Goal: Task Accomplishment & Management: Use online tool/utility

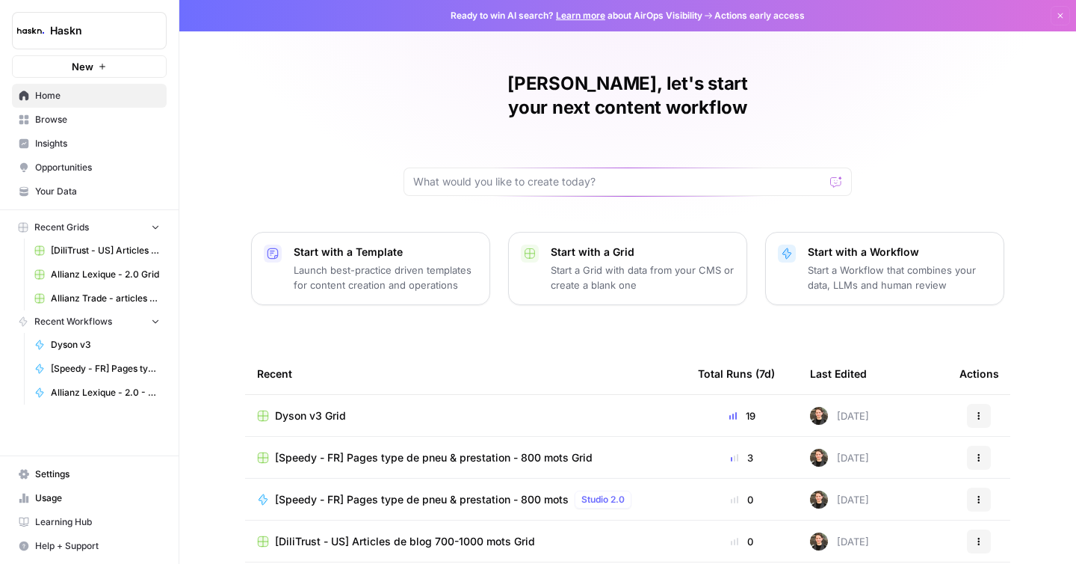
click at [89, 108] on link "Browse" at bounding box center [89, 120] width 155 height 24
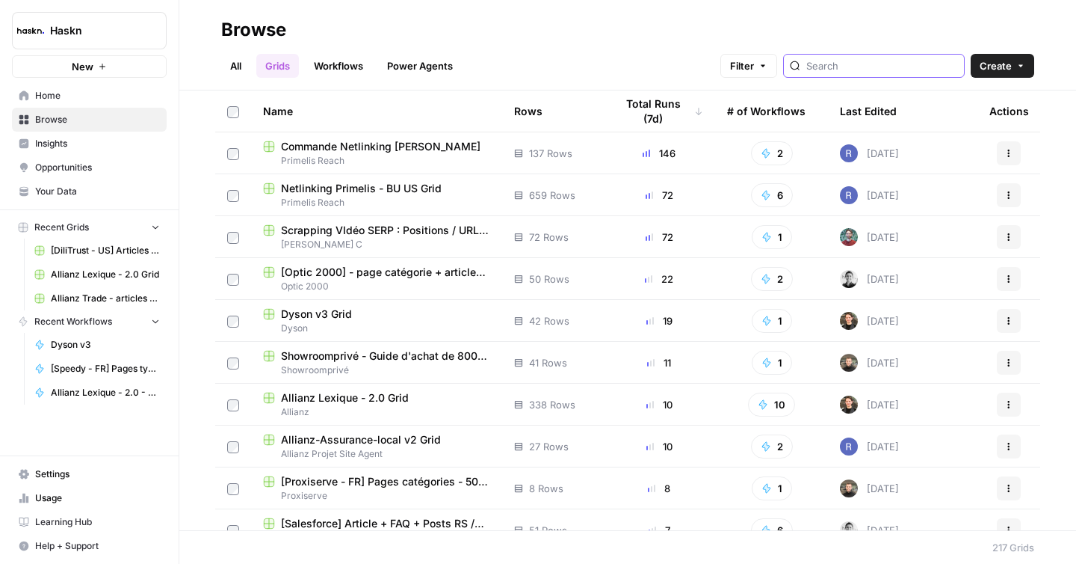
click at [923, 62] on input "search" at bounding box center [883, 65] width 152 height 15
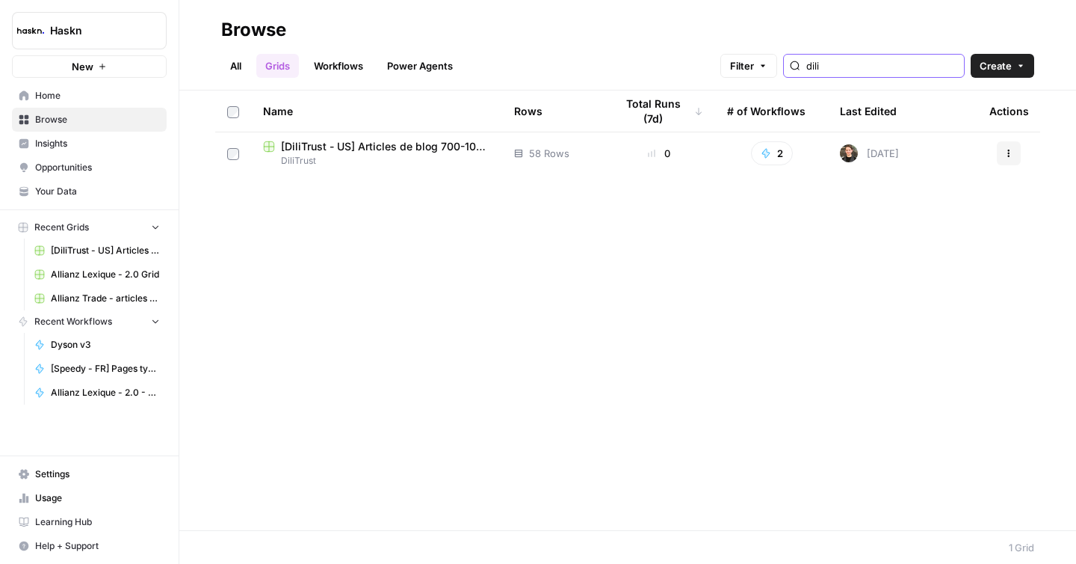
type input "dili"
click at [440, 138] on td "[DiliTrust - US] Articles de blog 700-1000 mots Grid DiliTrust" at bounding box center [376, 153] width 251 height 42
click at [432, 153] on span "[DiliTrust - US] Articles de blog 700-1000 mots Grid" at bounding box center [385, 146] width 209 height 15
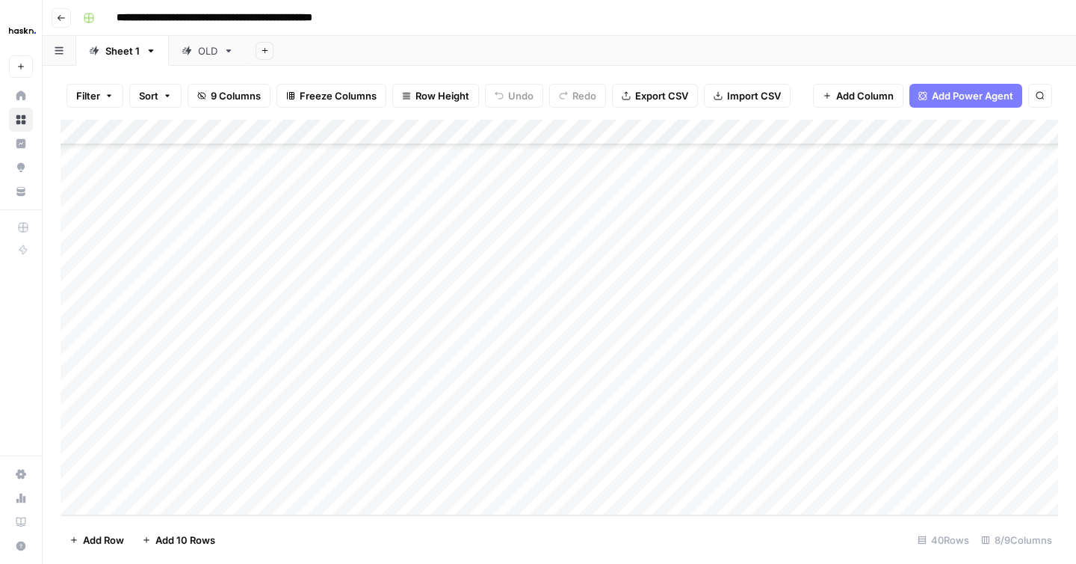
scroll to position [670, 0]
drag, startPoint x: 386, startPoint y: 275, endPoint x: 359, endPoint y: 529, distance: 255.6
click at [359, 529] on div "Filter Sort 9 Columns Freeze Columns Row Height Undo Redo Export CSV Import CSV…" at bounding box center [560, 315] width 1034 height 498
click at [368, 476] on div "Add Column" at bounding box center [560, 317] width 998 height 395
click at [361, 405] on div "Add Column" at bounding box center [560, 317] width 998 height 395
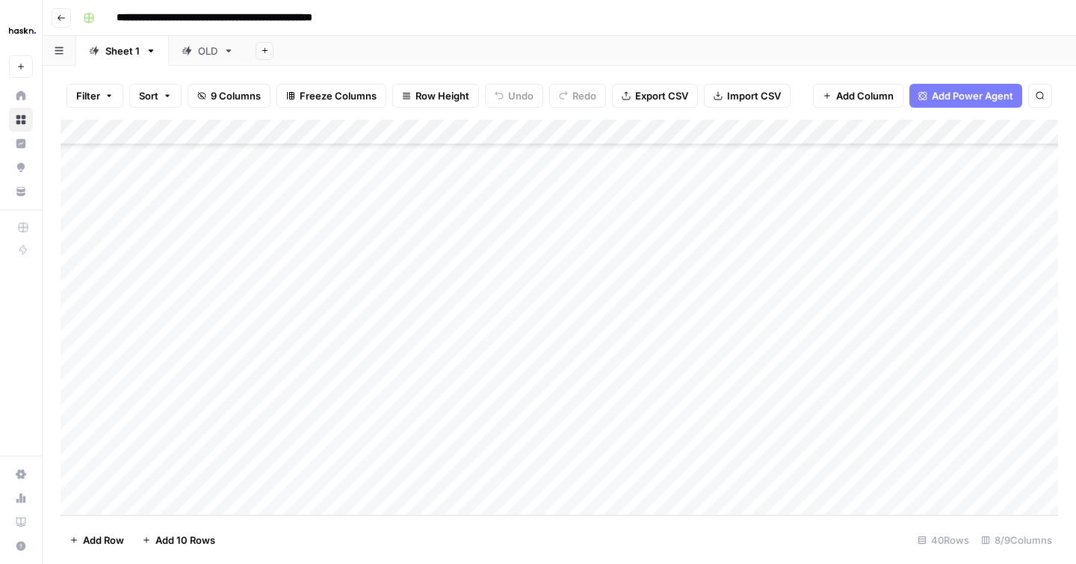
click at [345, 401] on div "Add Column" at bounding box center [560, 317] width 998 height 395
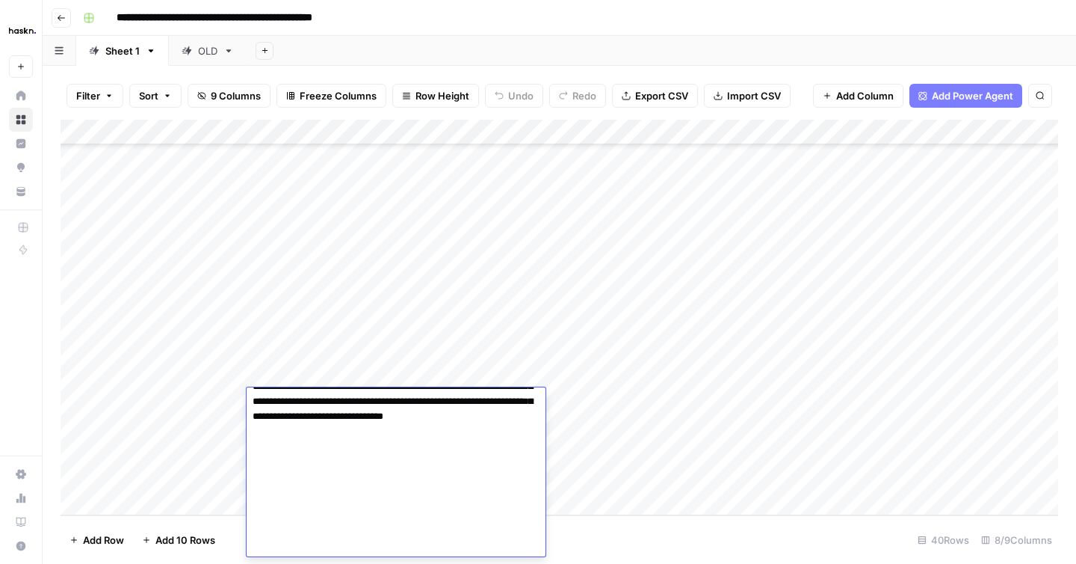
type textarea "**********"
click at [660, 363] on div "Add Column" at bounding box center [560, 317] width 998 height 395
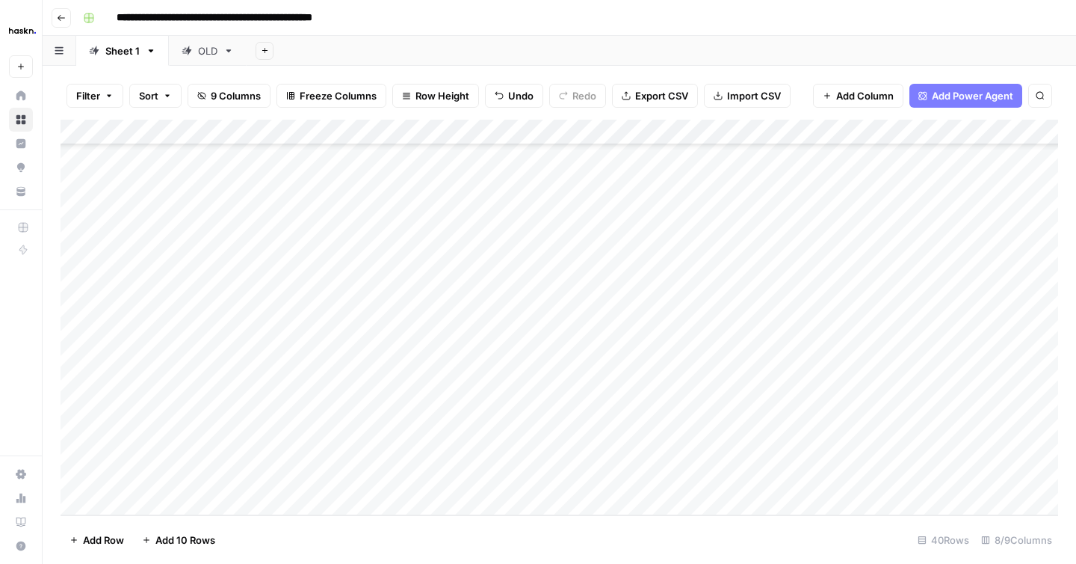
click at [339, 426] on div "Add Column" at bounding box center [560, 317] width 998 height 395
type textarea "**********"
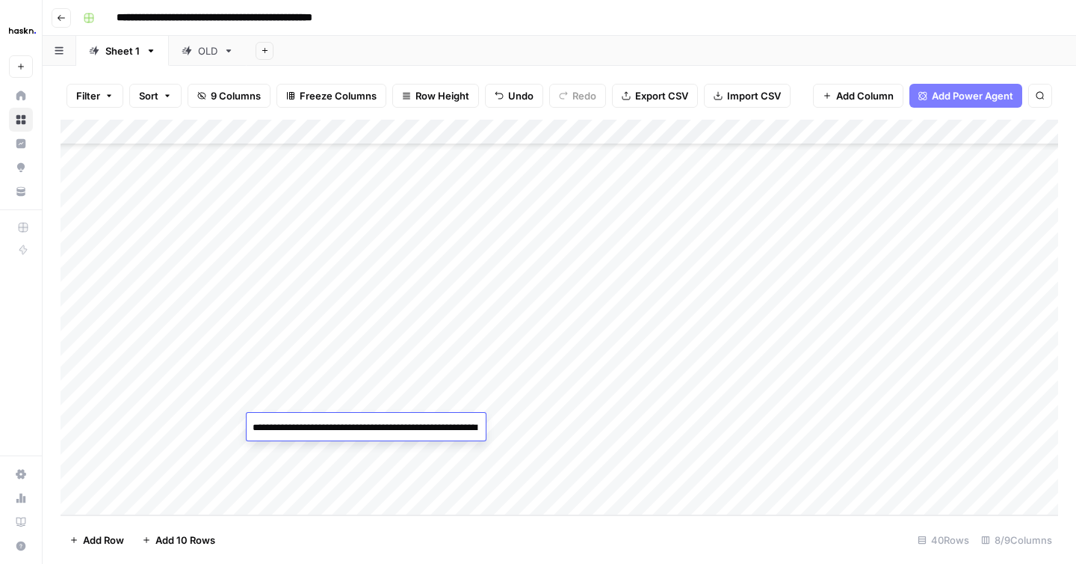
scroll to position [938, 0]
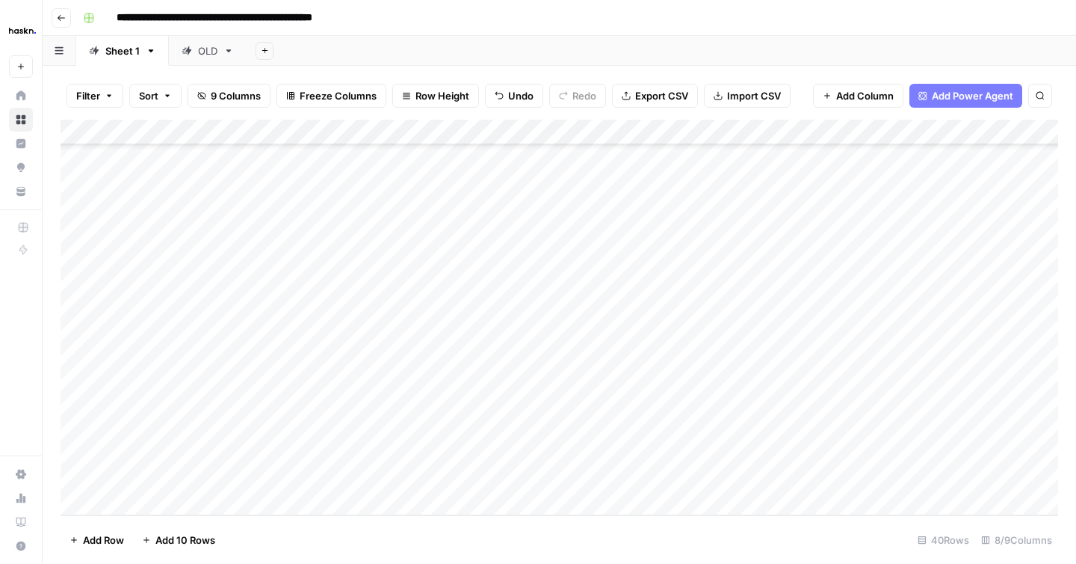
click at [177, 421] on div "Add Column" at bounding box center [560, 317] width 998 height 395
click at [857, 395] on div "Add Column" at bounding box center [560, 317] width 998 height 395
click at [852, 421] on div "Add Column" at bounding box center [560, 317] width 998 height 395
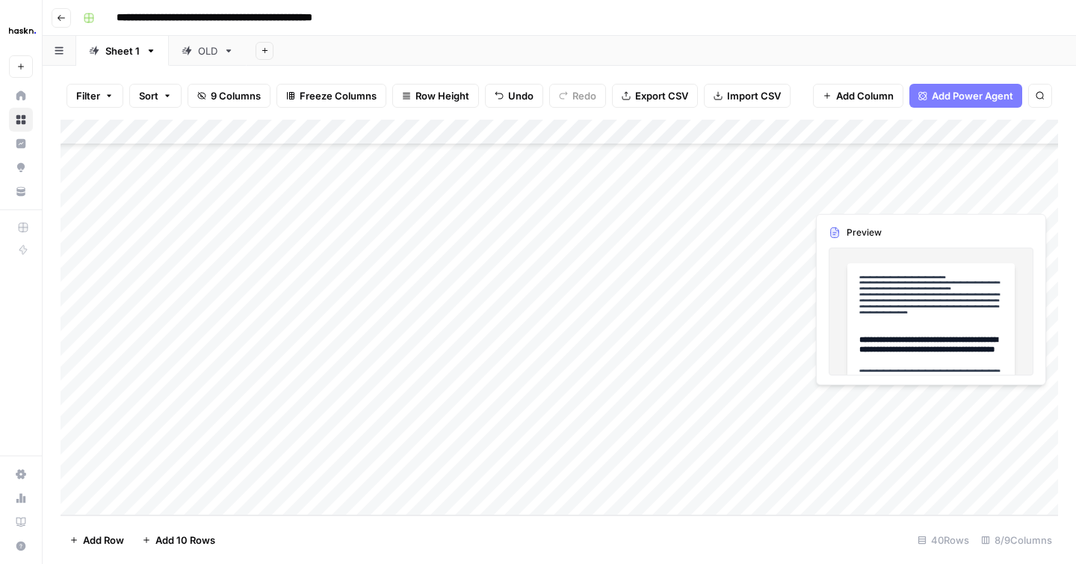
click at [1017, 399] on div "Add Column" at bounding box center [560, 317] width 998 height 395
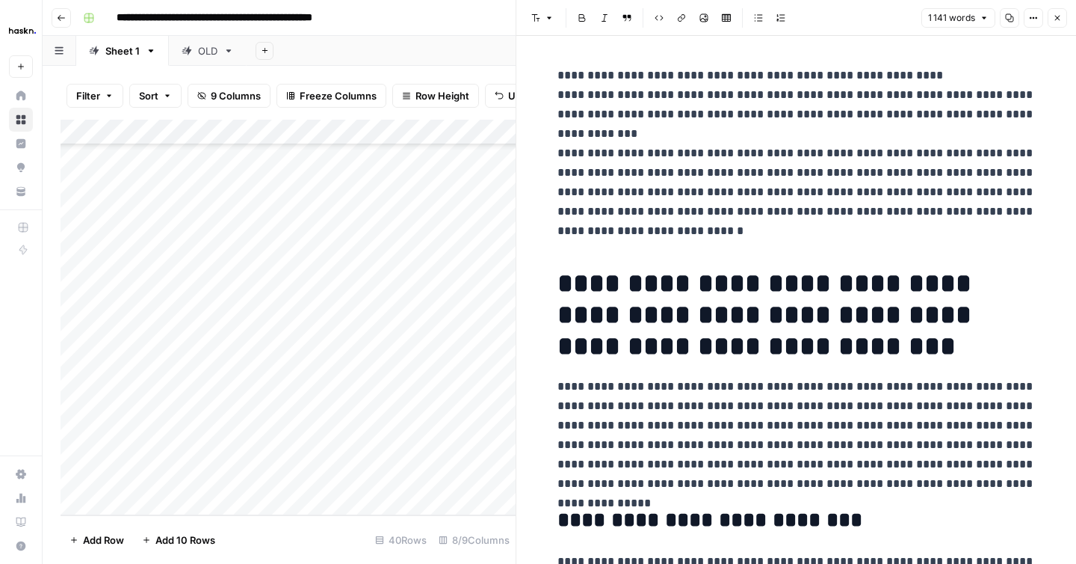
click at [673, 138] on p "**********" at bounding box center [797, 153] width 478 height 175
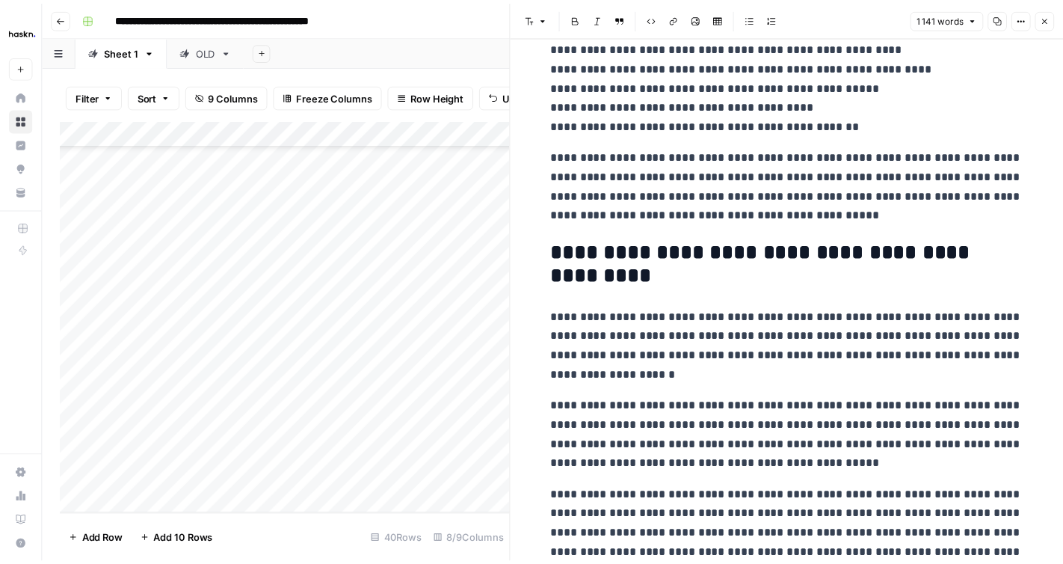
scroll to position [3127, 0]
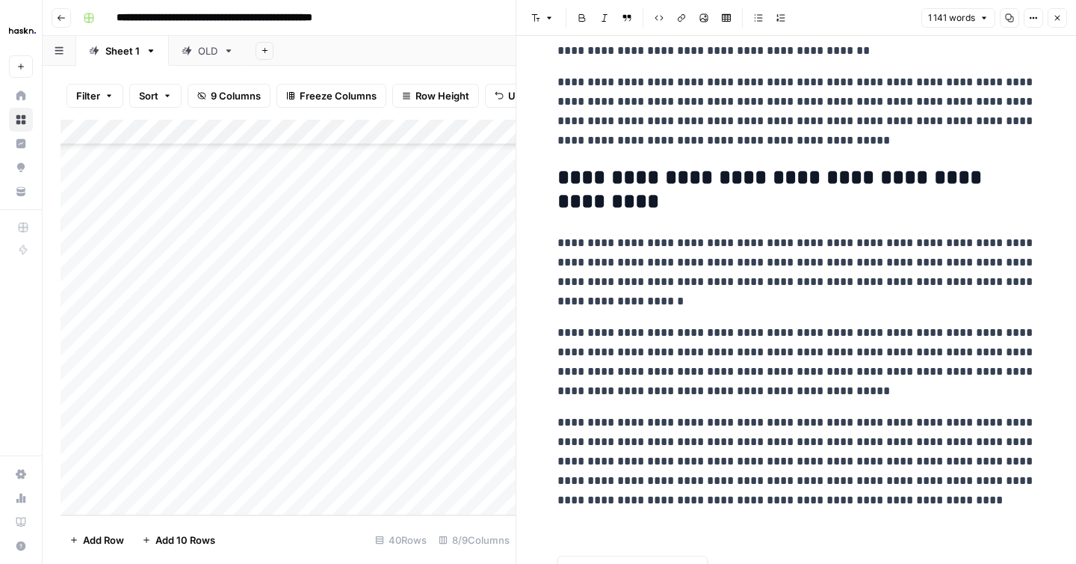
drag, startPoint x: 549, startPoint y: 69, endPoint x: 748, endPoint y: 563, distance: 532.9
click at [748, 563] on div "**********" at bounding box center [796, 300] width 560 height 528
copy div "**********"
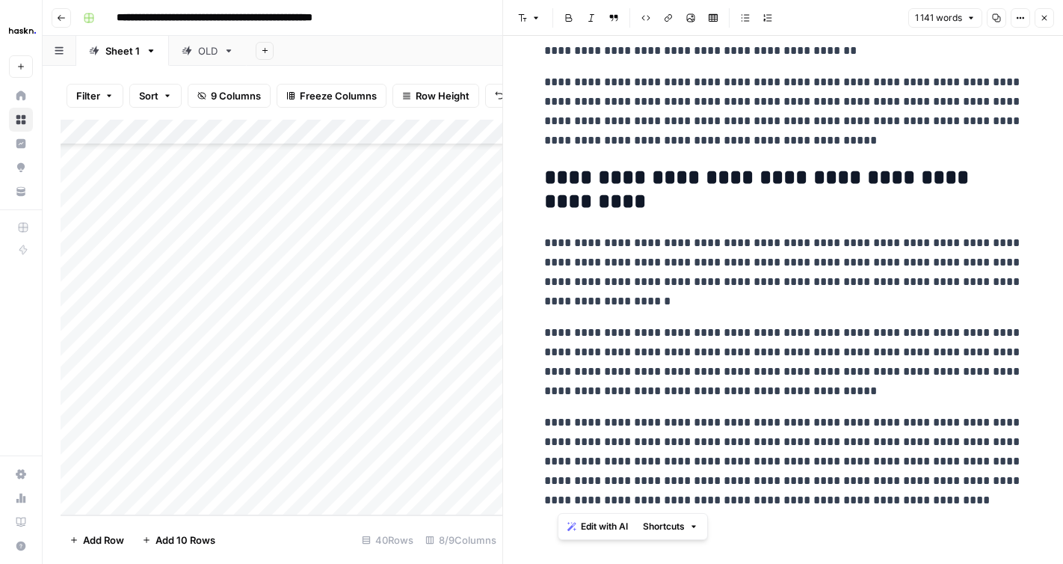
copy div "**********"
click at [1043, 22] on icon "button" at bounding box center [1044, 17] width 9 height 9
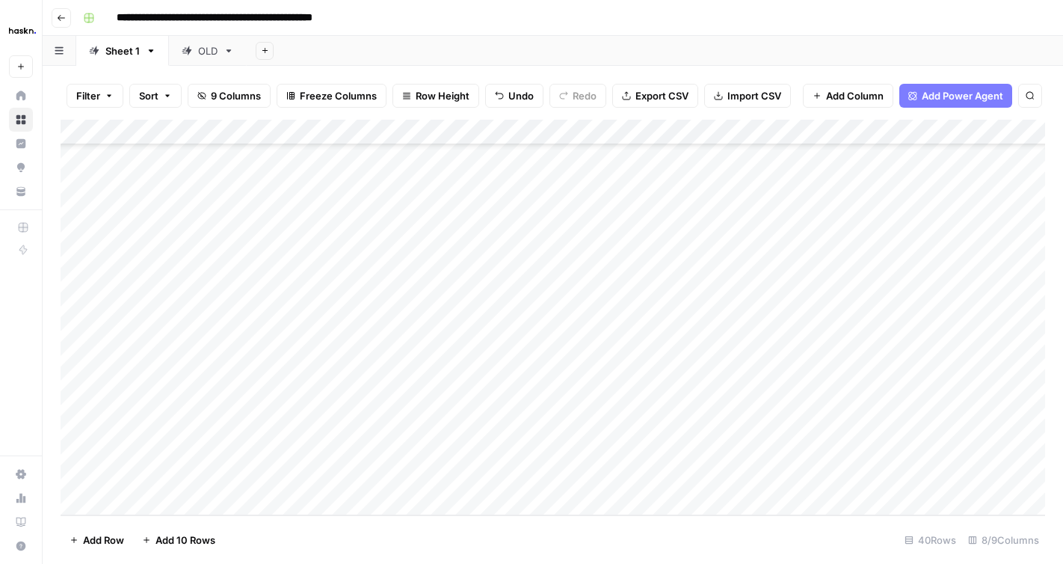
click at [955, 425] on div "Add Column" at bounding box center [553, 317] width 984 height 395
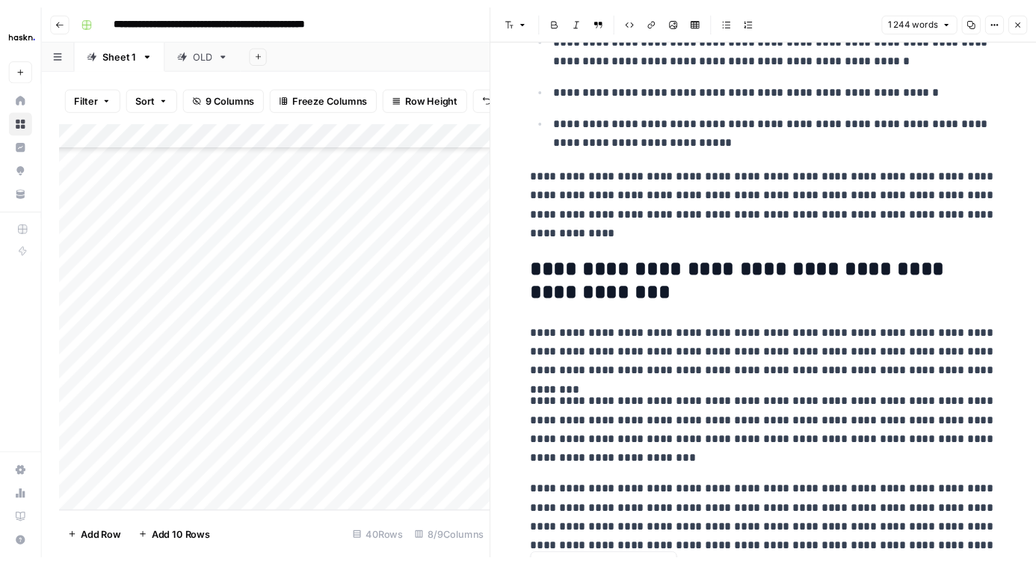
scroll to position [3607, 0]
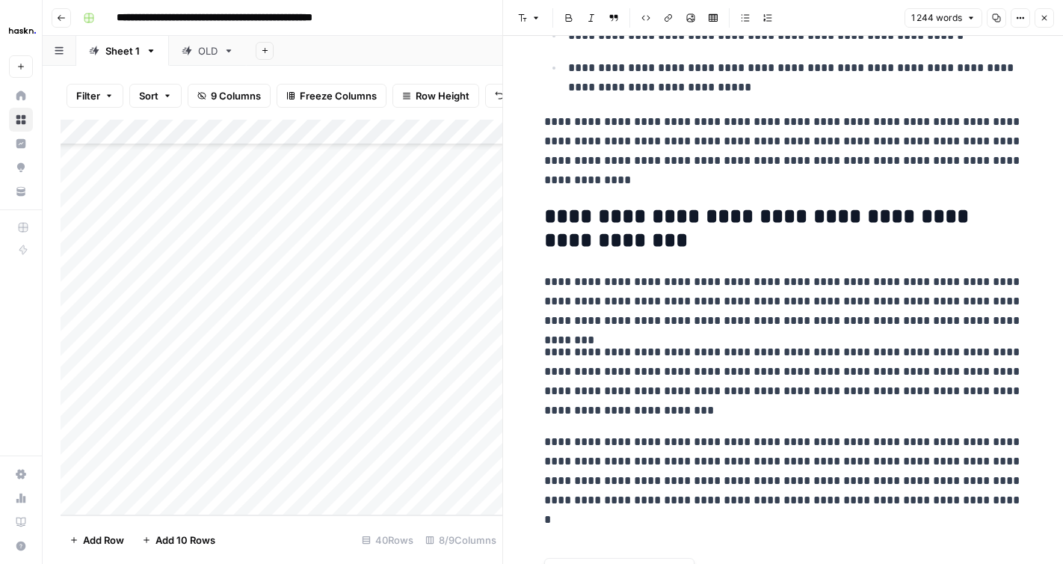
copy div "**********"
drag, startPoint x: 541, startPoint y: 73, endPoint x: 695, endPoint y: 563, distance: 513.9
click at [695, 563] on body "**********" at bounding box center [531, 282] width 1063 height 564
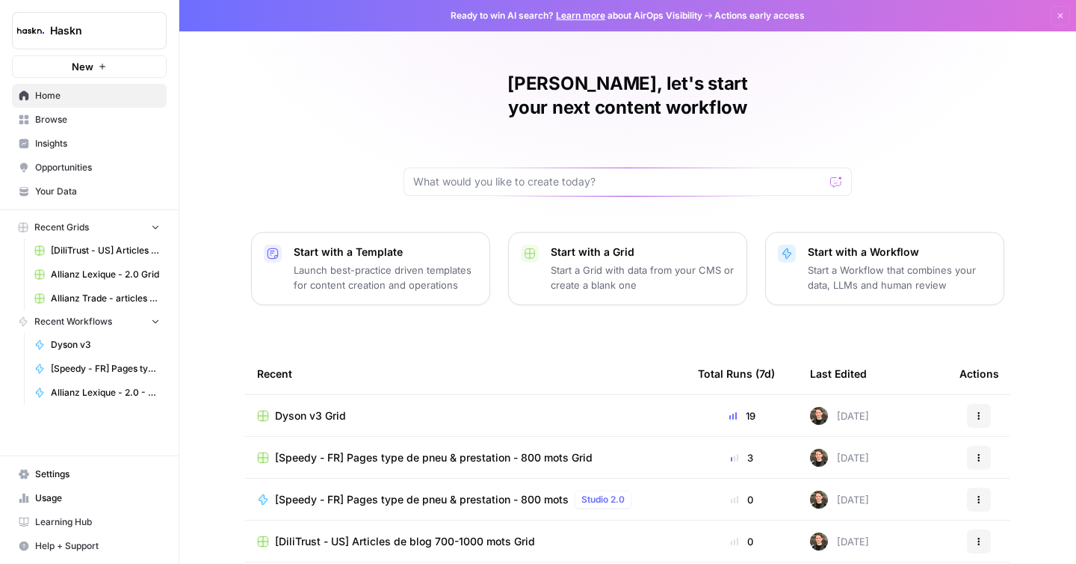
click at [50, 115] on span "Browse" at bounding box center [97, 119] width 125 height 13
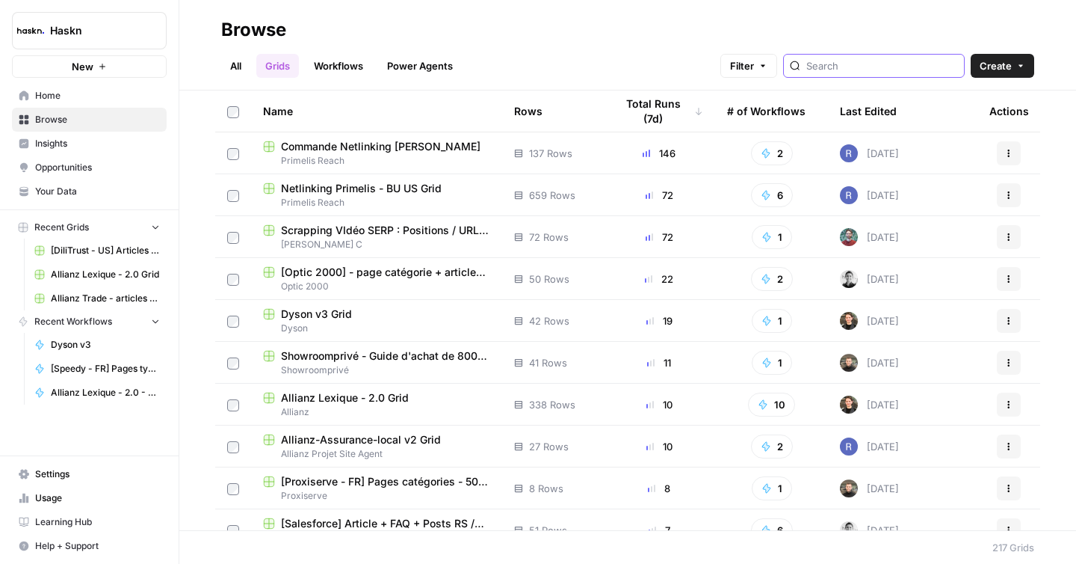
click at [896, 68] on input "search" at bounding box center [883, 65] width 152 height 15
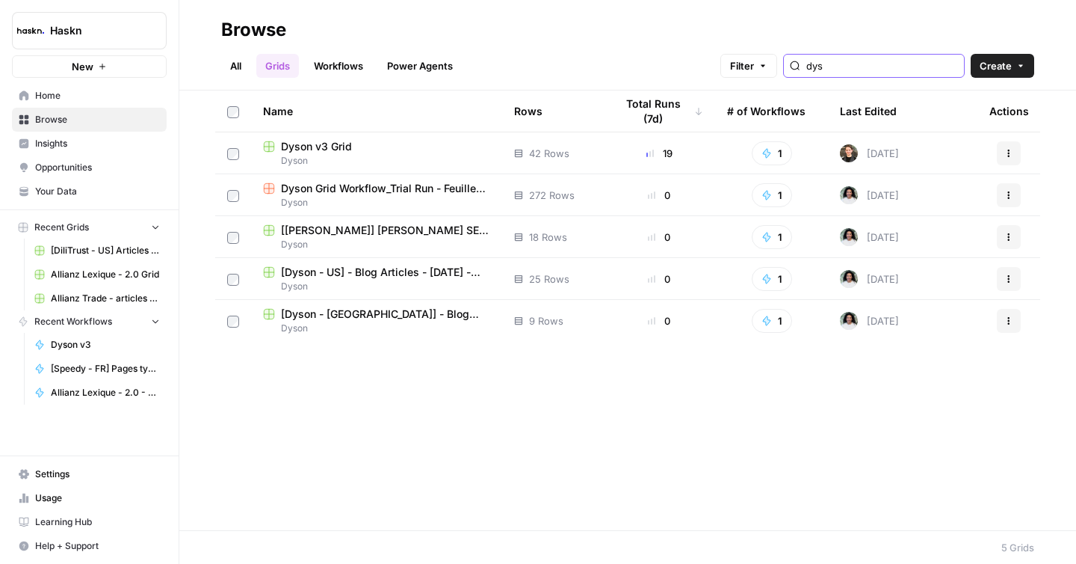
type input "dys"
click at [238, 64] on link "All" at bounding box center [235, 66] width 29 height 24
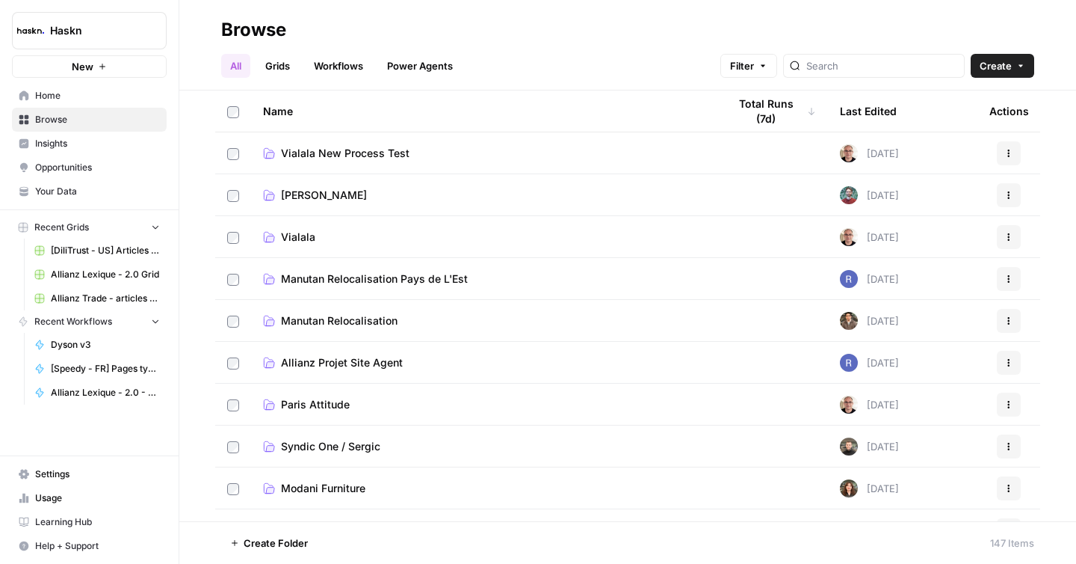
click at [854, 52] on div "All Grids Workflows Power Agents Filter Create" at bounding box center [627, 60] width 813 height 36
click at [855, 58] on input "search" at bounding box center [883, 65] width 152 height 15
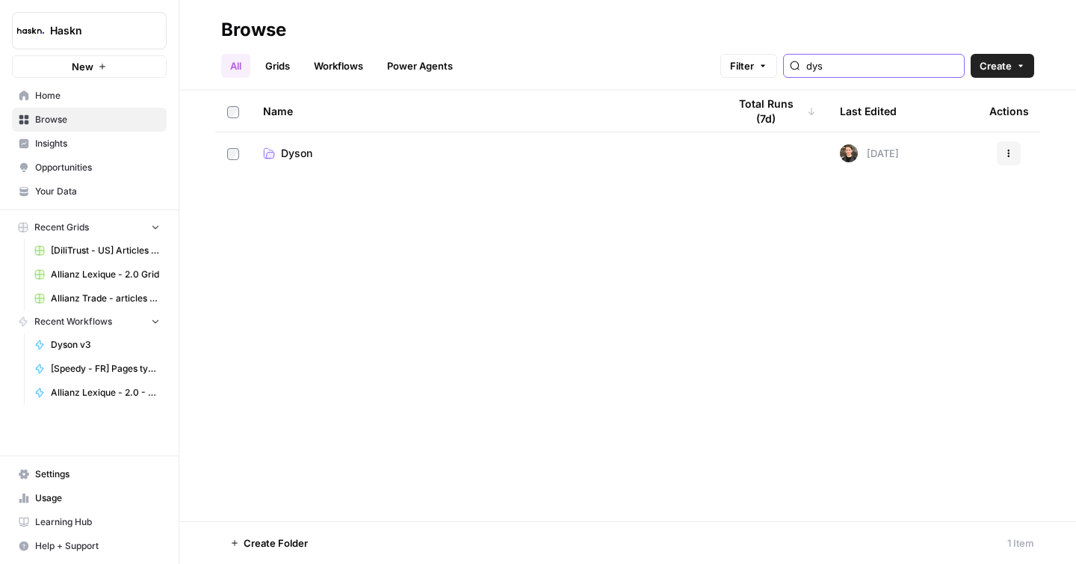
type input "dys"
click at [336, 152] on link "Dyson" at bounding box center [483, 153] width 441 height 15
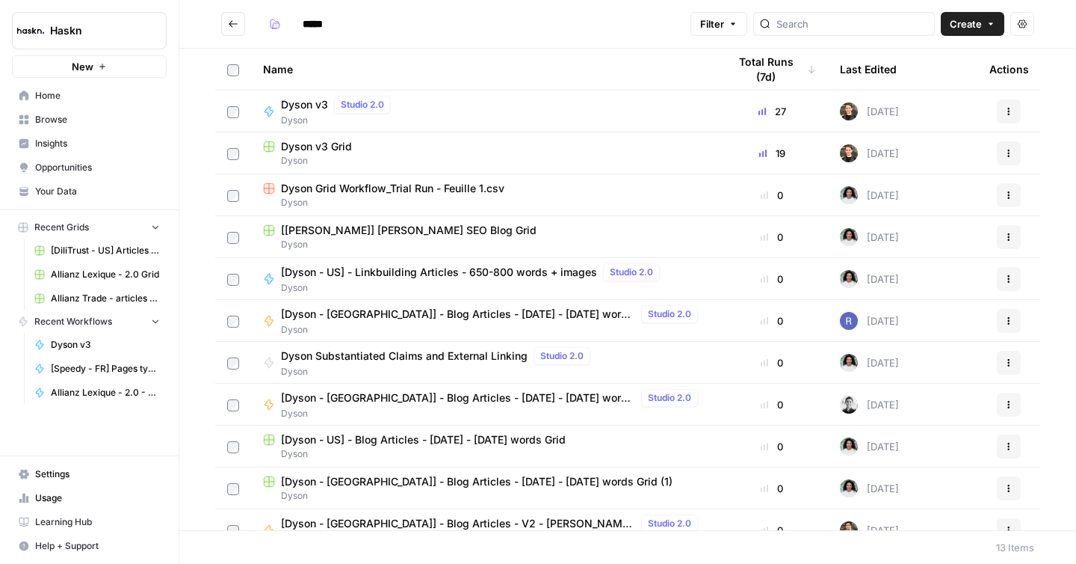
click at [317, 114] on span "Dyson" at bounding box center [339, 120] width 116 height 13
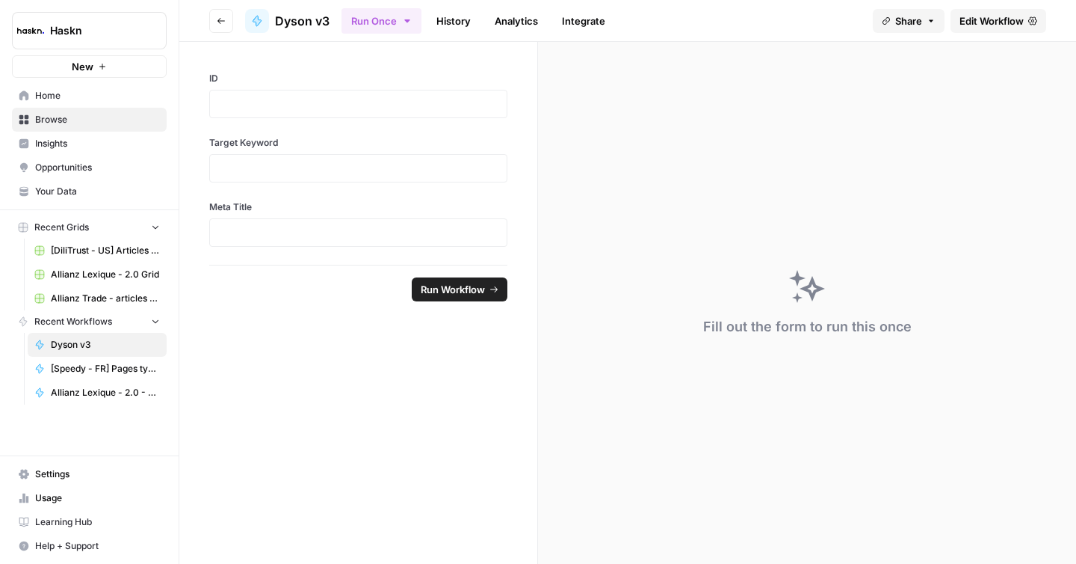
click at [990, 27] on span "Edit Workflow" at bounding box center [992, 20] width 64 height 15
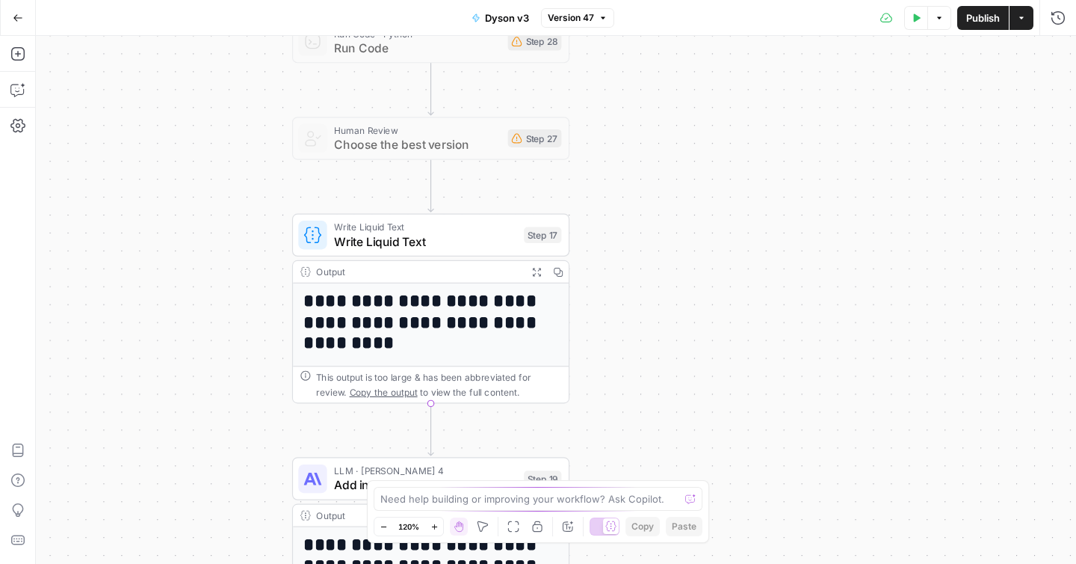
drag, startPoint x: 730, startPoint y: 232, endPoint x: 881, endPoint y: 563, distance: 363.2
click at [881, 563] on div "Workflow Input Settings Inputs Call API Call Anthropic API Step 14 Output Expan…" at bounding box center [556, 300] width 1040 height 528
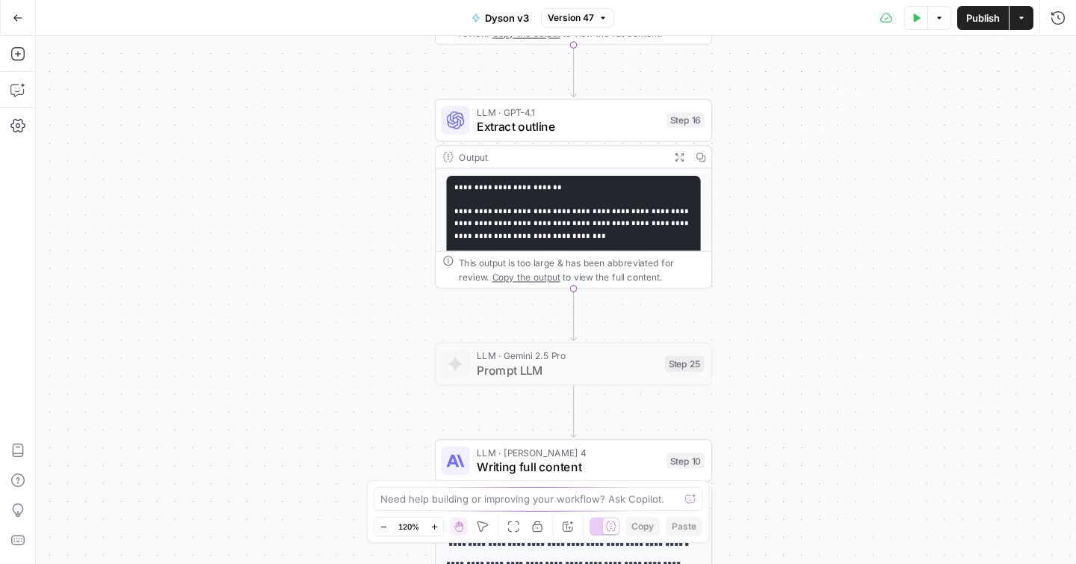
drag, startPoint x: 829, startPoint y: 212, endPoint x: 821, endPoint y: 563, distance: 350.7
click at [821, 563] on div "Workflow Input Settings Inputs Call API Call Anthropic API Step 14 Output Expan…" at bounding box center [556, 300] width 1040 height 528
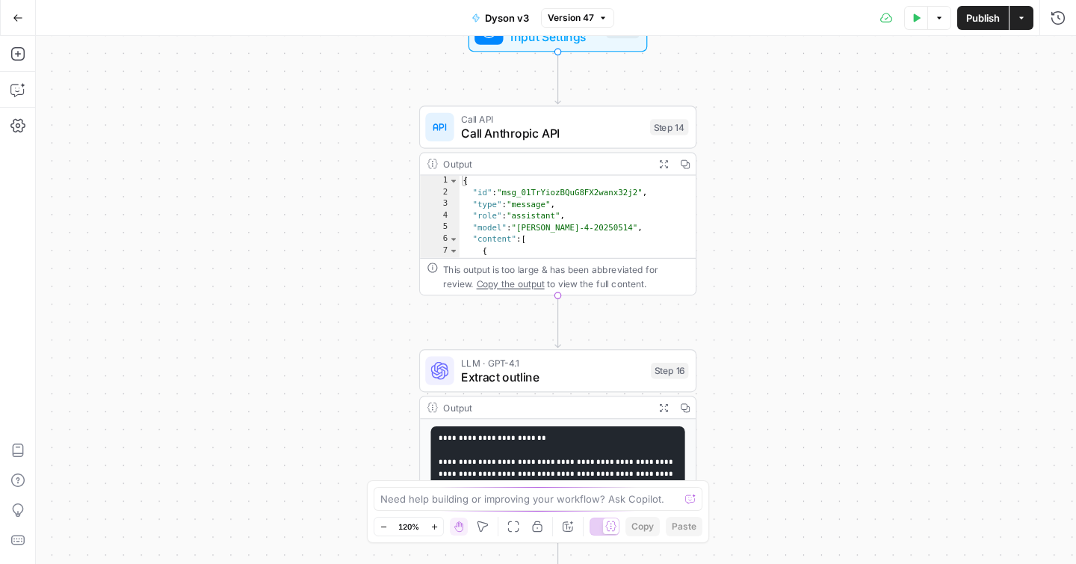
drag, startPoint x: 827, startPoint y: 312, endPoint x: 812, endPoint y: 563, distance: 250.9
click at [812, 563] on div "Workflow Input Settings Inputs Call API Call Anthropic API Step 14 Output Expan…" at bounding box center [556, 300] width 1040 height 528
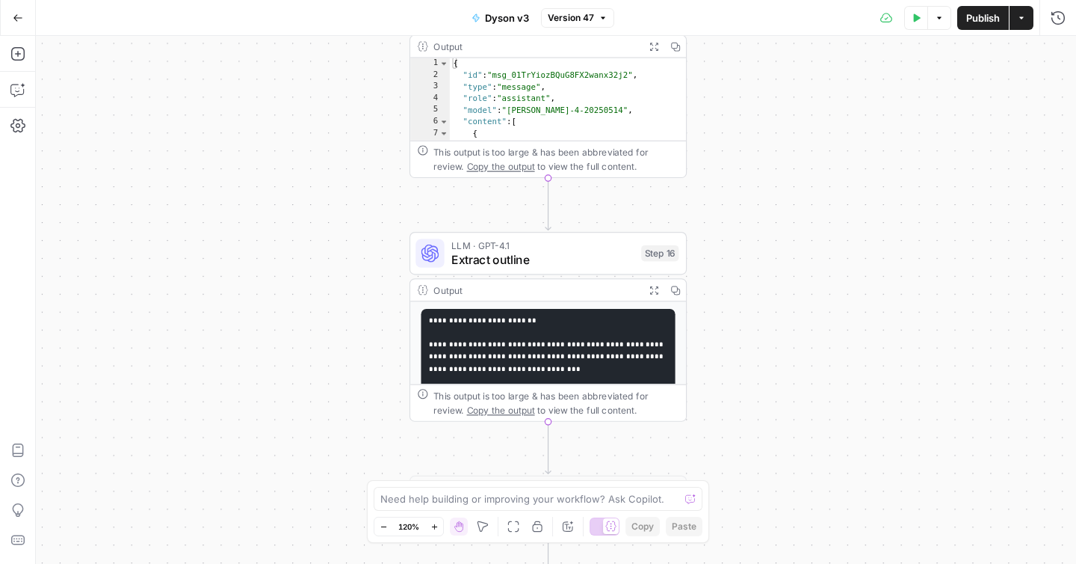
drag, startPoint x: 839, startPoint y: 330, endPoint x: 829, endPoint y: 212, distance: 117.8
click at [829, 212] on div "Workflow Input Settings Inputs Call API Call Anthropic API Step 14 Output Expan…" at bounding box center [556, 300] width 1040 height 528
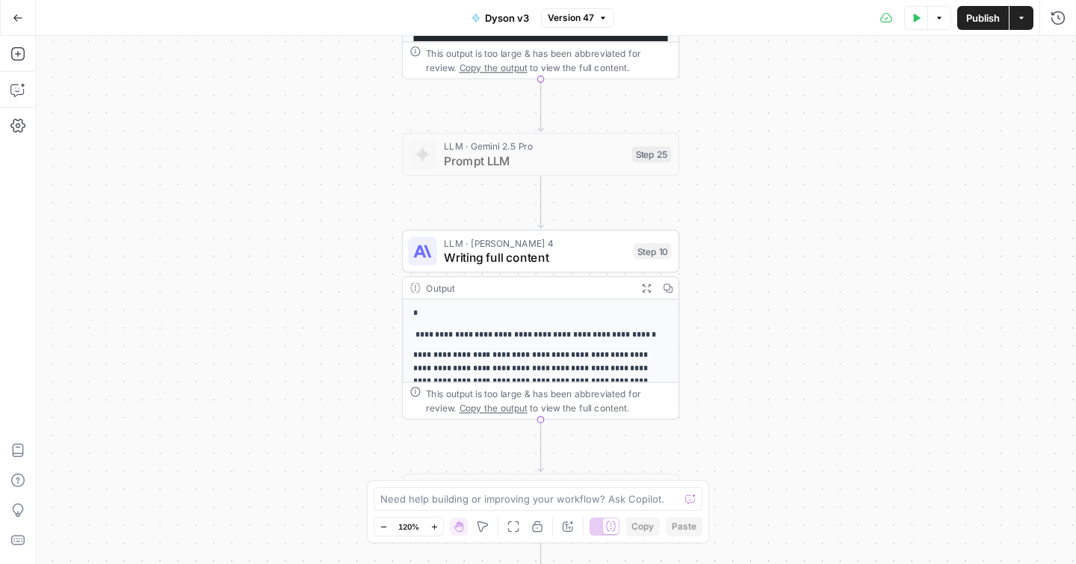
drag, startPoint x: 842, startPoint y: 389, endPoint x: 834, endPoint y: 45, distance: 343.9
click at [834, 45] on div "Workflow Input Settings Inputs Call API Call Anthropic API Step 14 Output Expan…" at bounding box center [556, 300] width 1040 height 528
